Goal: Task Accomplishment & Management: Manage account settings

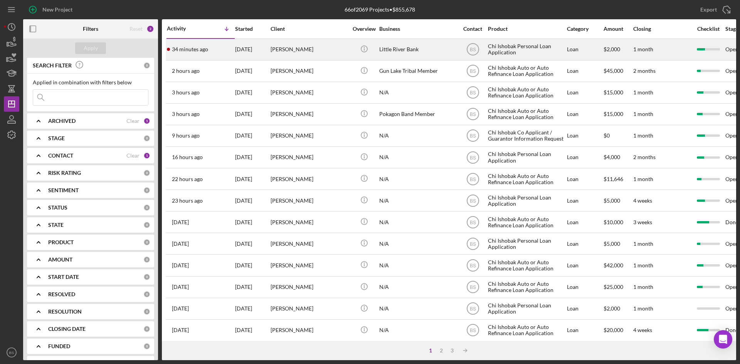
click at [252, 50] on div "[DATE]" at bounding box center [252, 49] width 35 height 20
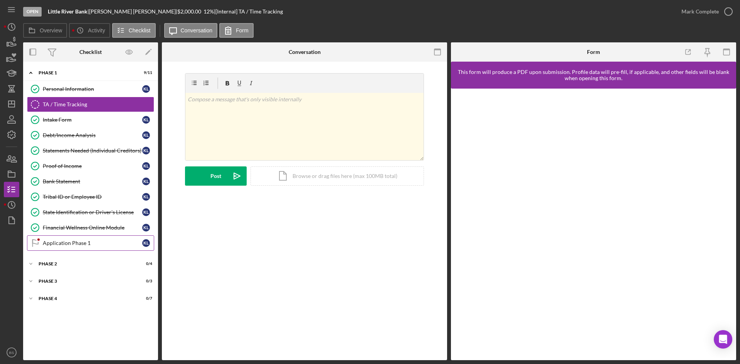
click at [102, 245] on div "Application Phase 1" at bounding box center [92, 243] width 99 height 6
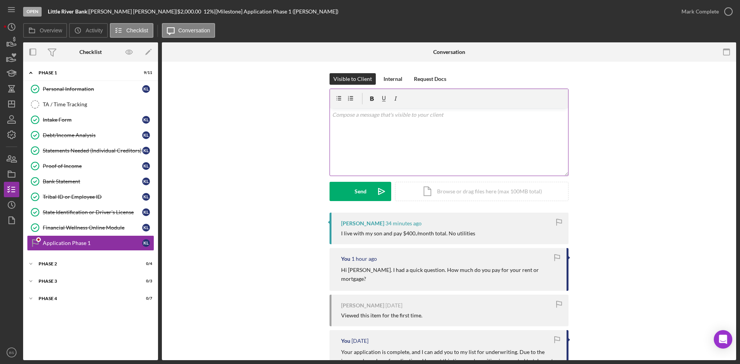
click at [399, 162] on div "v Color teal Color pink Remove color Add row above Add row below Add column bef…" at bounding box center [449, 141] width 238 height 67
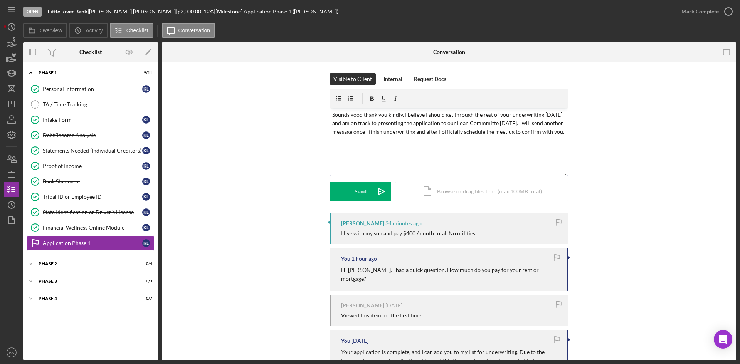
click at [411, 126] on p "Sounds good thank you kindly. I believe I should get through the rest of your u…" at bounding box center [449, 124] width 234 height 26
click at [501, 121] on p "Sounds good thank you kindly. I believe I should get through the rest of your u…" at bounding box center [449, 124] width 234 height 26
click at [519, 132] on p "Sounds good thank you kindly. I believe I should get through the rest of your u…" at bounding box center [449, 124] width 234 height 26
click at [355, 116] on p "Sounds good thank you kindly. I believe I should get through the rest of your u…" at bounding box center [449, 124] width 234 height 26
click at [374, 136] on p "Sounds good, thank you kindly. I believe I should get through the rest of your …" at bounding box center [449, 124] width 234 height 26
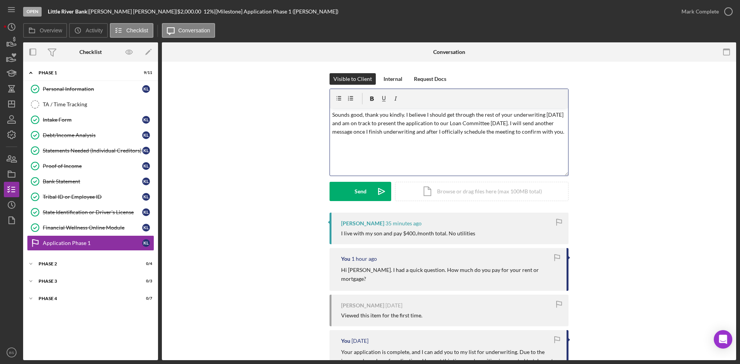
click at [560, 131] on p "Sounds good, thank you kindly. I believe I should get through the rest of your …" at bounding box center [449, 124] width 234 height 26
click at [374, 136] on p "Sounds good, thank you kindly. I believe I should get through the rest of your …" at bounding box center [449, 124] width 234 height 26
click at [366, 185] on button "Send Icon/icon-invite-send" at bounding box center [360, 191] width 62 height 19
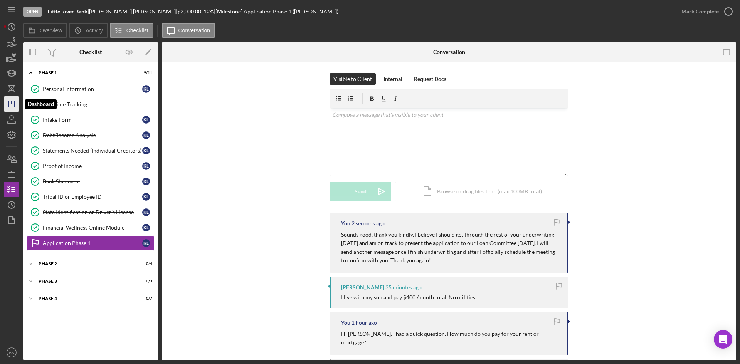
click at [14, 99] on icon "Icon/Dashboard" at bounding box center [11, 103] width 19 height 19
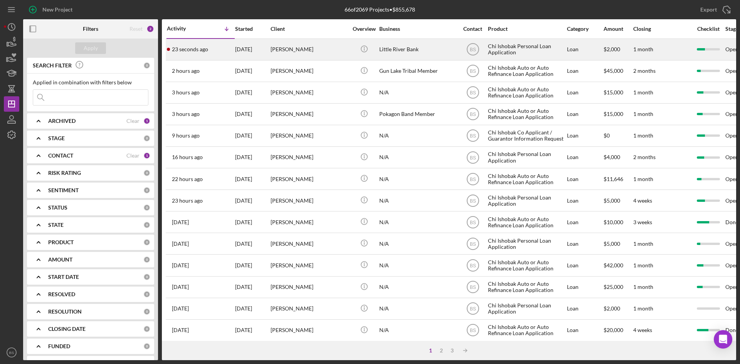
click at [223, 52] on div "23 seconds ago Kareen Lewis" at bounding box center [200, 49] width 67 height 20
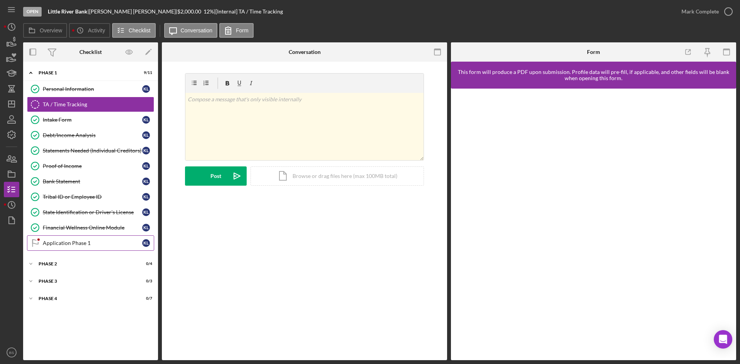
click at [77, 242] on div "Application Phase 1" at bounding box center [92, 243] width 99 height 6
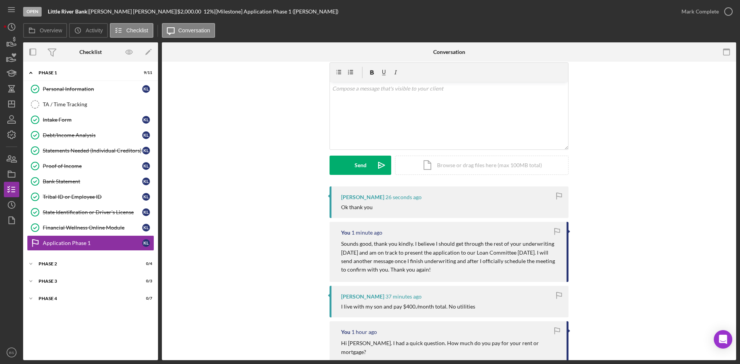
scroll to position [39, 0]
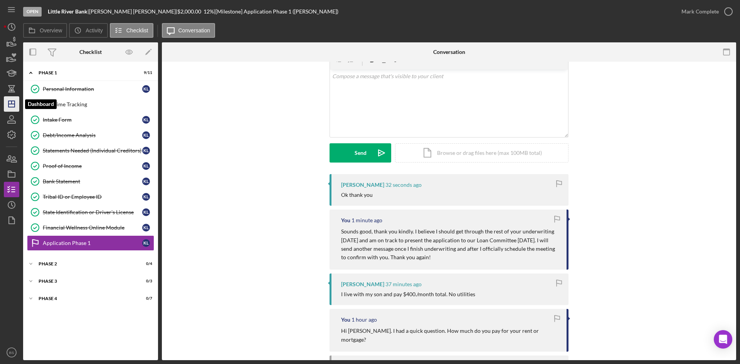
click at [13, 102] on icon "Icon/Dashboard" at bounding box center [11, 103] width 19 height 19
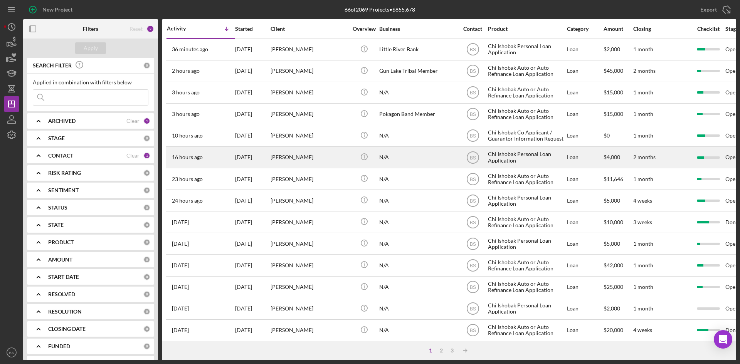
click at [309, 165] on div "[PERSON_NAME]" at bounding box center [308, 157] width 77 height 20
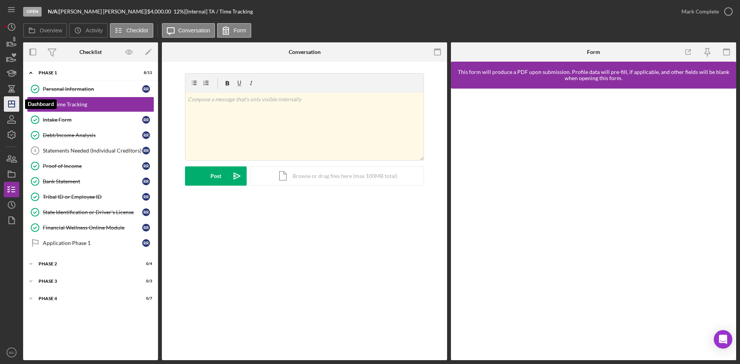
click at [15, 106] on polygon "button" at bounding box center [11, 104] width 6 height 6
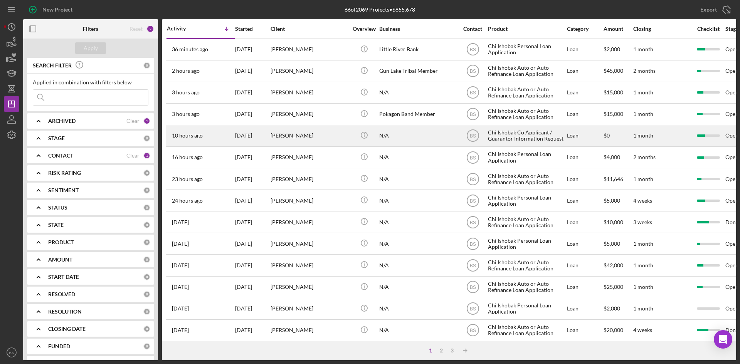
click at [251, 139] on div "[DATE]" at bounding box center [252, 136] width 35 height 20
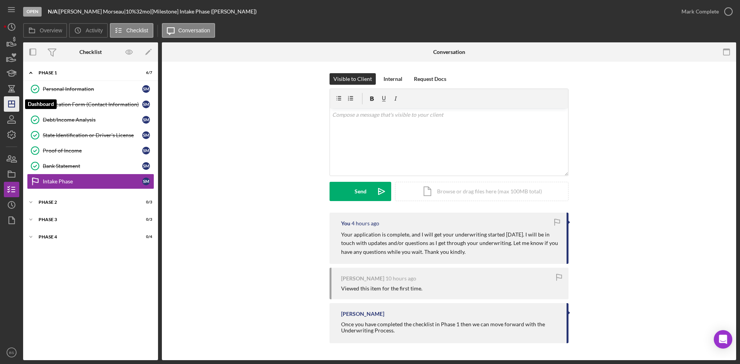
click at [10, 105] on icon "Icon/Dashboard" at bounding box center [11, 103] width 19 height 19
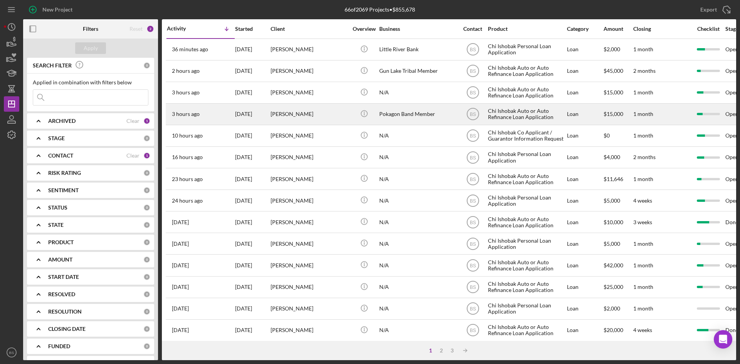
click at [280, 109] on div "[PERSON_NAME]" at bounding box center [308, 114] width 77 height 20
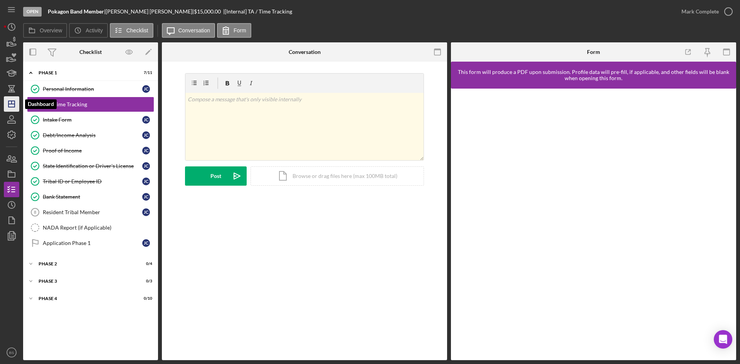
click at [10, 110] on icon "Icon/Dashboard" at bounding box center [11, 103] width 19 height 19
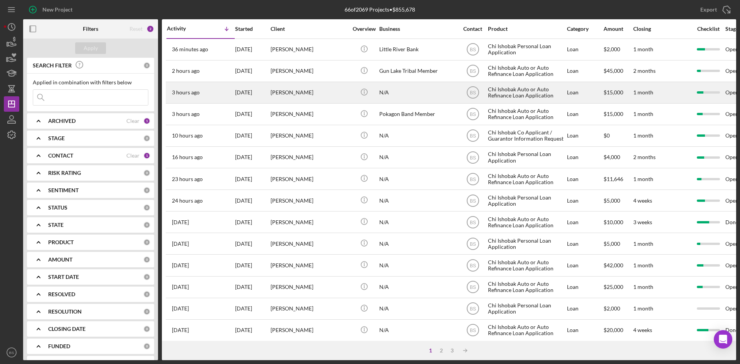
click at [294, 84] on div "[PERSON_NAME]" at bounding box center [308, 92] width 77 height 20
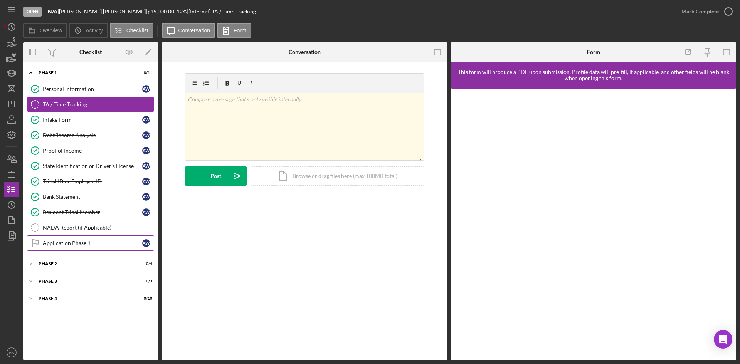
click at [92, 246] on div "Application Phase 1" at bounding box center [92, 243] width 99 height 6
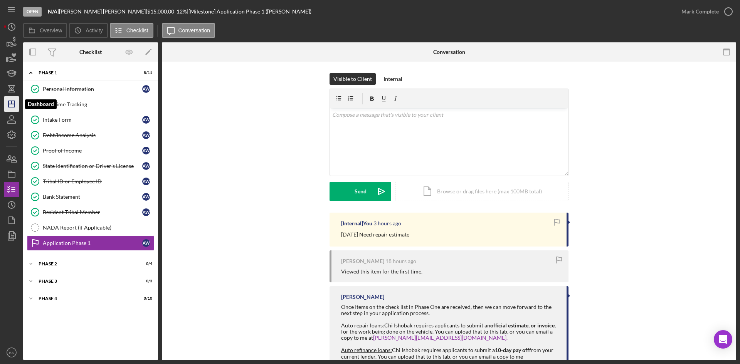
click at [14, 109] on icon "Icon/Dashboard" at bounding box center [11, 103] width 19 height 19
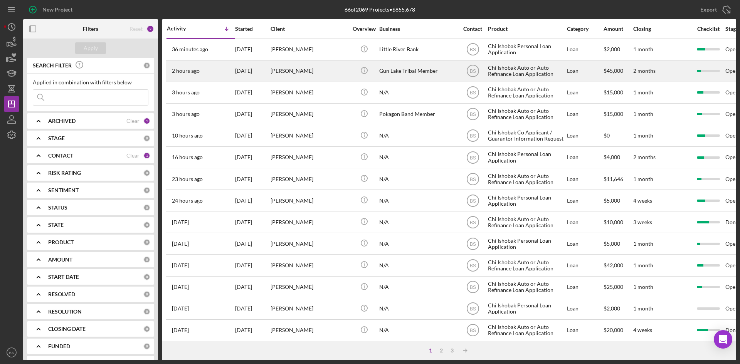
click at [260, 69] on div "[DATE]" at bounding box center [252, 71] width 35 height 20
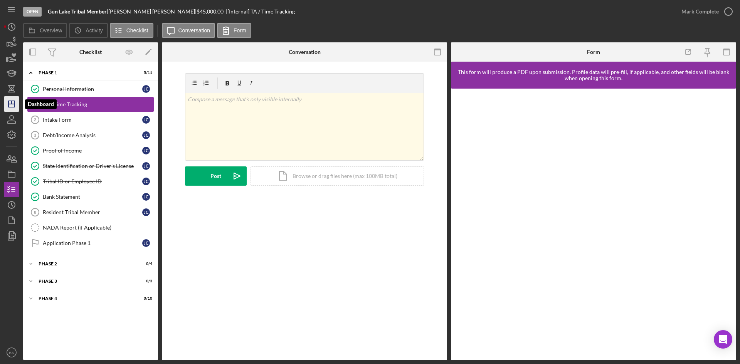
click at [15, 101] on polygon "button" at bounding box center [11, 104] width 6 height 6
